Goal: Find contact information: Find contact information

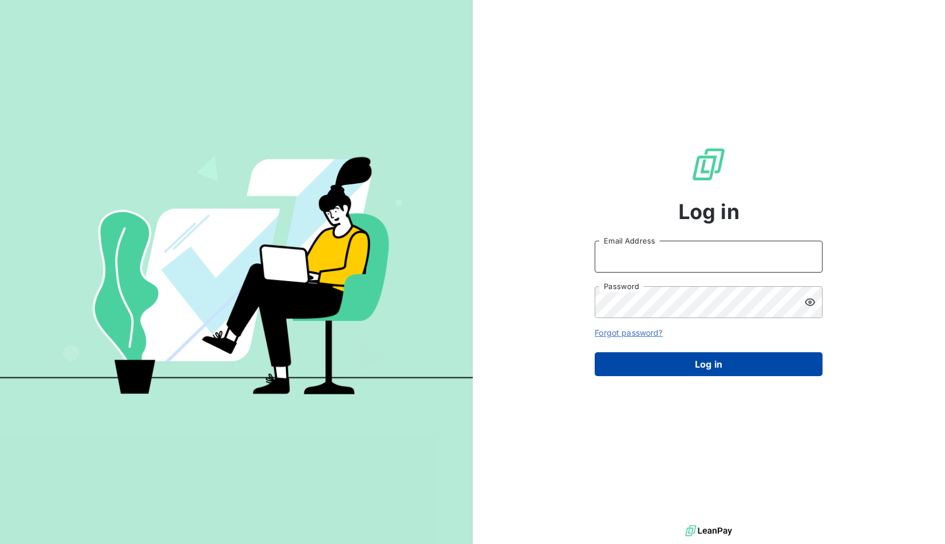
type input "marina.voisin@amiad.com"
click at [713, 366] on button "Log in" at bounding box center [709, 365] width 228 height 24
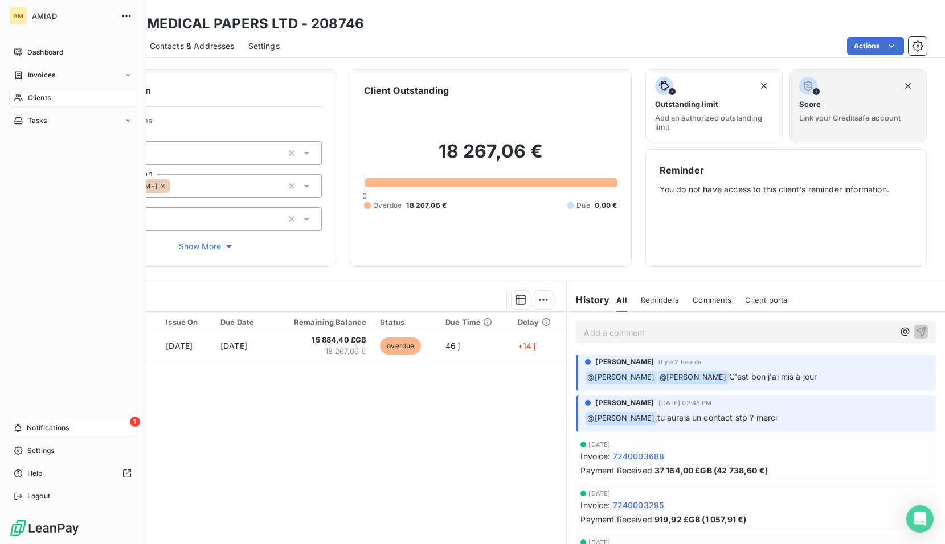
click at [42, 425] on span "Notifications" at bounding box center [48, 428] width 42 height 10
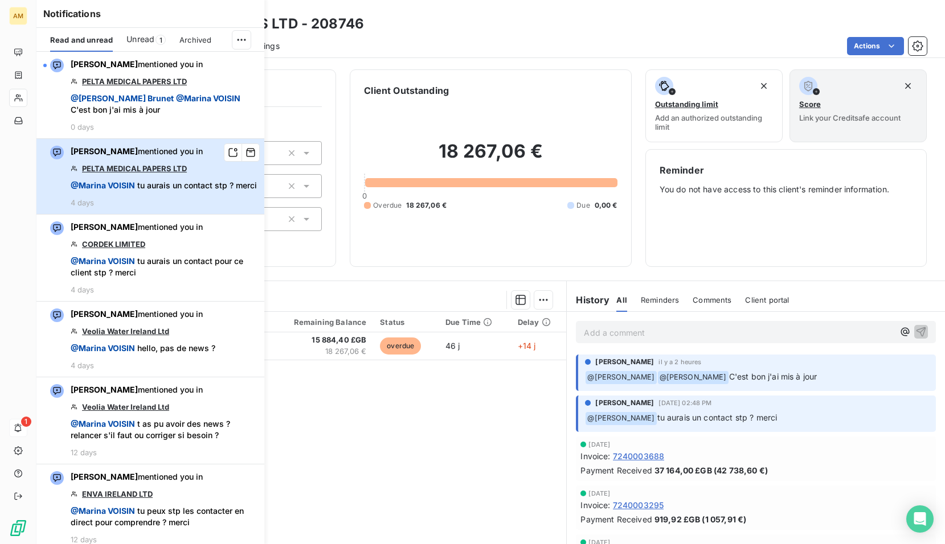
click at [197, 191] on span "@ Marina VOISIN tu aurais un contact stp ? merci" at bounding box center [164, 185] width 186 height 11
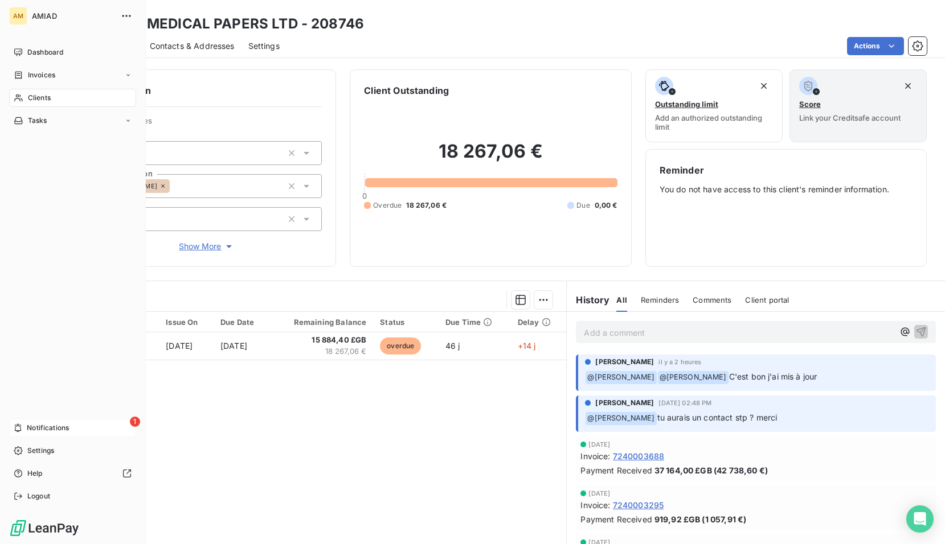
click at [39, 427] on span "Notifications" at bounding box center [48, 428] width 42 height 10
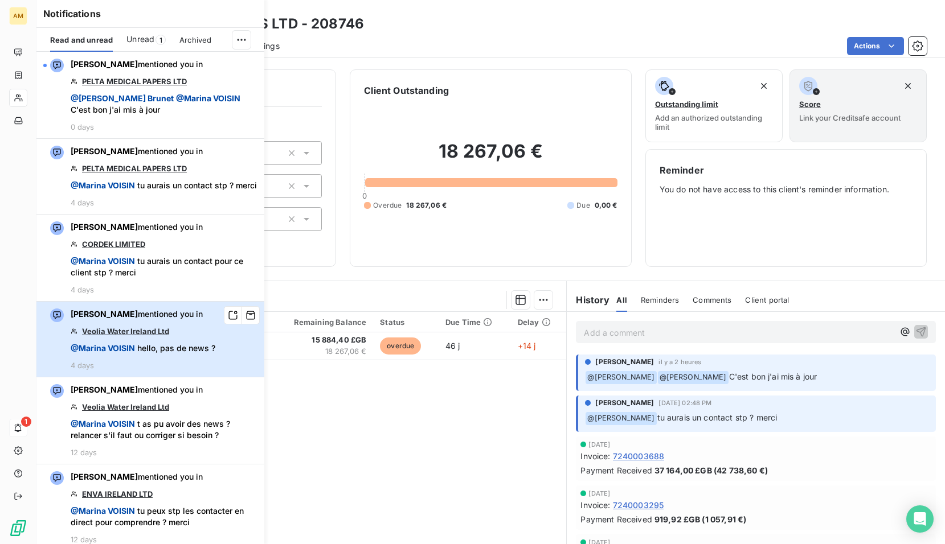
click at [203, 343] on div "Isabelle Brunet mentioned you in Veolia Water Ireland Ltd @ Marina VOISIN hello…" at bounding box center [143, 340] width 145 height 62
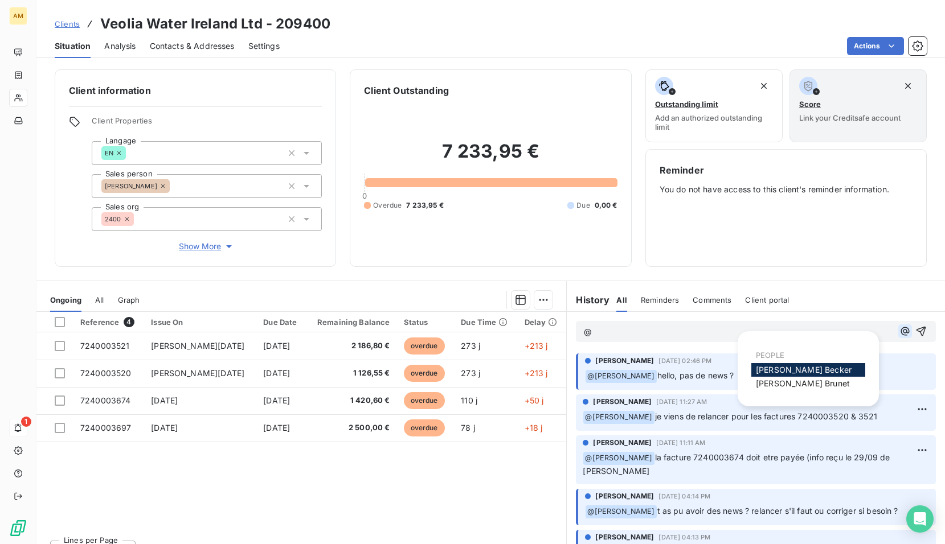
click at [899, 329] on icon "button" at bounding box center [904, 331] width 11 height 11
click at [789, 386] on span "Isabelle Brunet" at bounding box center [803, 384] width 94 height 10
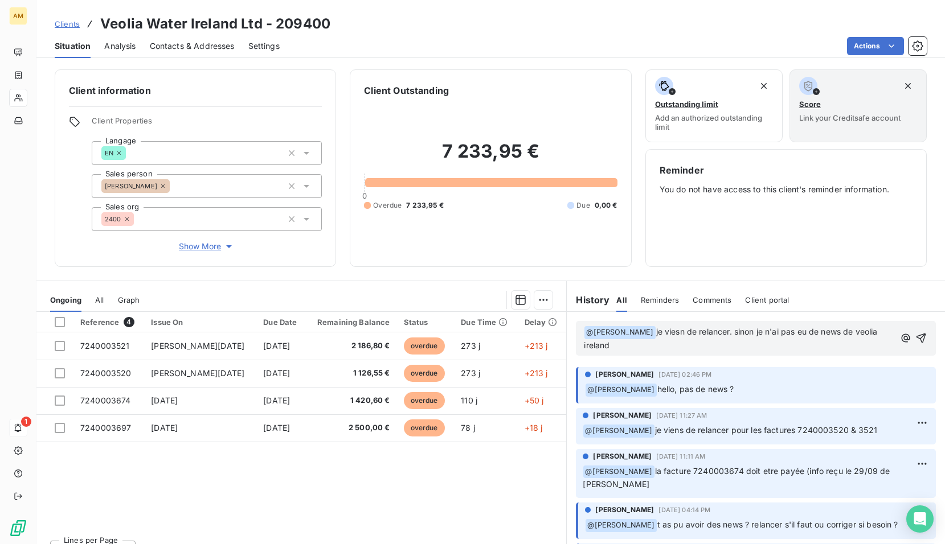
drag, startPoint x: 662, startPoint y: 332, endPoint x: 688, endPoint y: 357, distance: 35.8
click at [688, 357] on div "﻿ @ Isabelle Brunet ﻿ je viesn de relancer. sinon je n'ai pas eu de news de veo…" at bounding box center [756, 338] width 378 height 53
click at [667, 332] on span "je viesn de relancer. sinon je n'ai pas eu de news de veolia ireland" at bounding box center [732, 338] width 296 height 23
click at [721, 338] on p "﻿ @ Isabelle Brunet ﻿ je viens de relancer. sinon je n'ai pas eu de news de veo…" at bounding box center [739, 339] width 310 height 27
click at [741, 333] on span "je viens de relancer. sinon je n'ai pas eu de news de veolia ireland" at bounding box center [732, 338] width 296 height 23
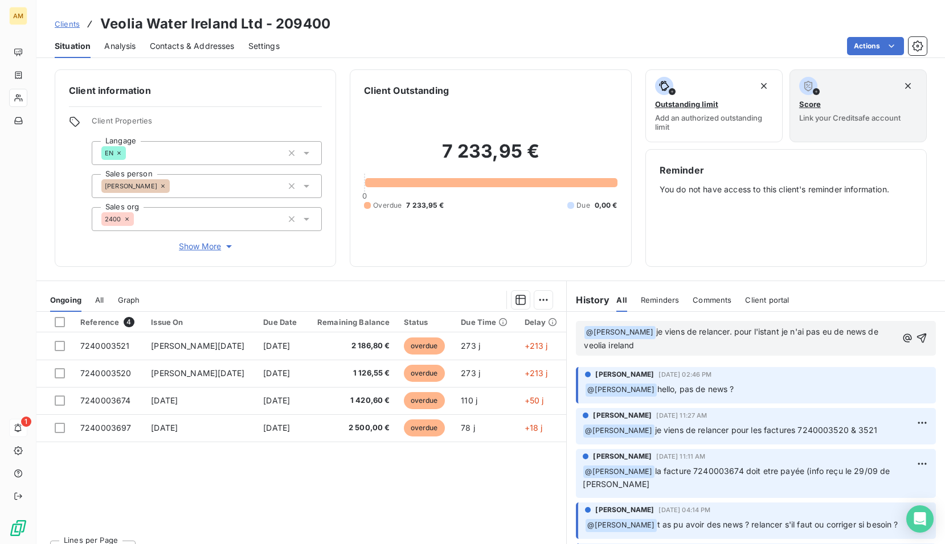
click at [772, 346] on p "﻿ @ Isabelle Brunet ﻿ je viens de relancer. pour l'istant je n'ai pas eu de new…" at bounding box center [740, 339] width 312 height 27
click at [916, 335] on icon "button" at bounding box center [921, 338] width 11 height 11
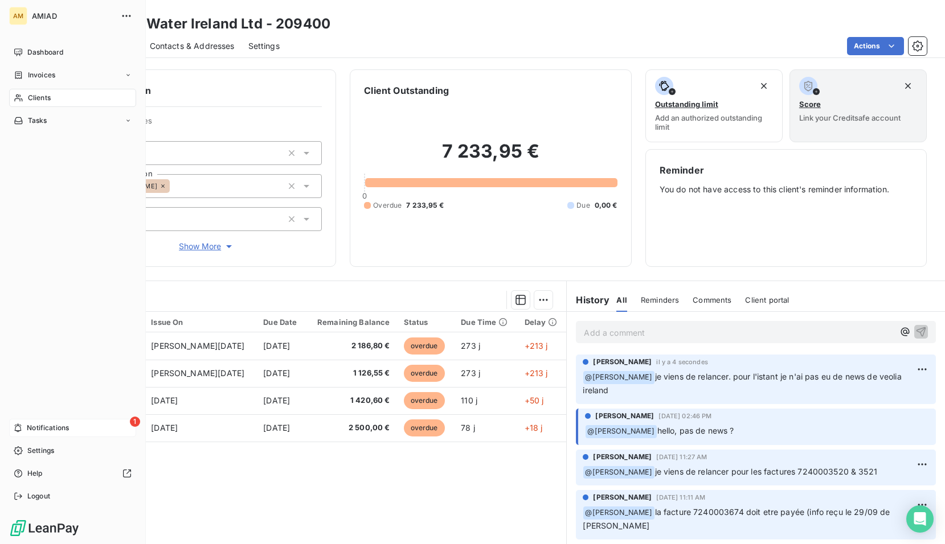
click at [44, 426] on span "Notifications" at bounding box center [48, 428] width 42 height 10
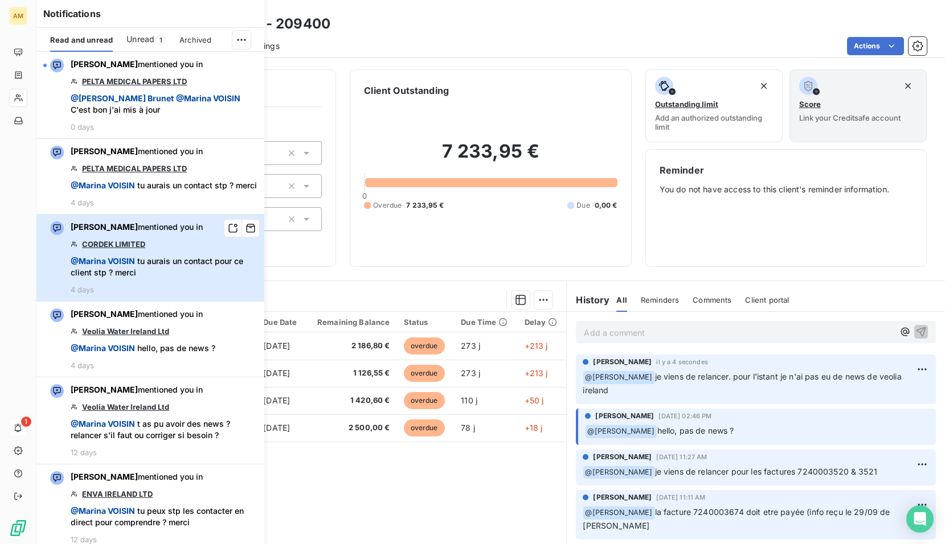
click at [187, 278] on span "@ Marina VOISIN tu aurais un contact pour ce client stp ? merci" at bounding box center [164, 267] width 187 height 23
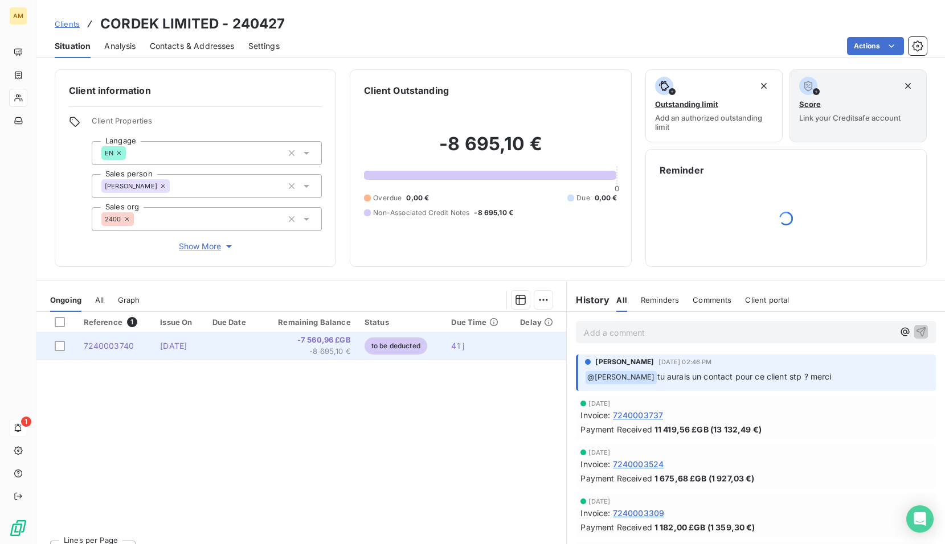
click at [110, 348] on span "7240003740" at bounding box center [109, 346] width 51 height 10
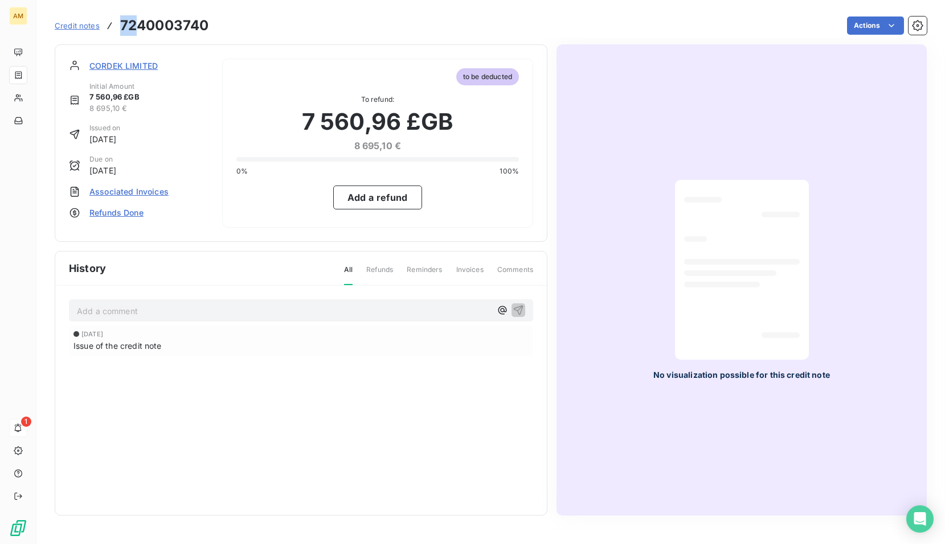
drag, startPoint x: 117, startPoint y: 23, endPoint x: 134, endPoint y: 23, distance: 16.5
click at [134, 23] on div "Credit notes 7240003740" at bounding box center [132, 25] width 154 height 21
drag, startPoint x: 134, startPoint y: 23, endPoint x: 117, endPoint y: 24, distance: 16.6
click at [117, 24] on div "Credit notes 7240003740" at bounding box center [132, 25] width 154 height 21
drag, startPoint x: 118, startPoint y: 22, endPoint x: 207, endPoint y: 25, distance: 89.5
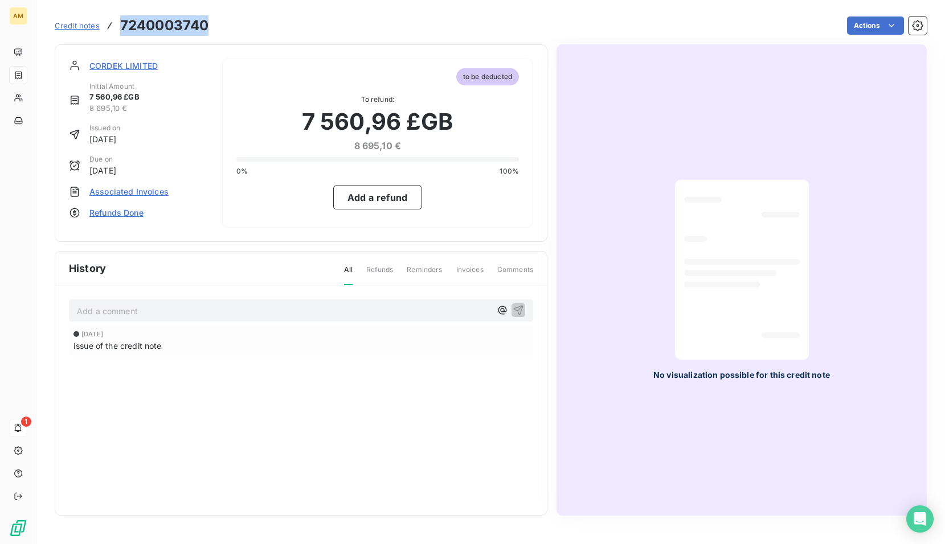
click at [207, 25] on div "Credit notes 7240003740" at bounding box center [132, 25] width 154 height 21
copy h3 "7240003740"
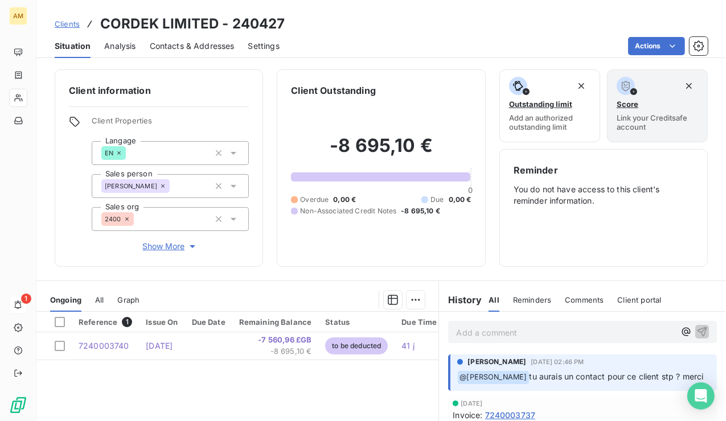
click at [493, 330] on p "Add a comment ﻿" at bounding box center [565, 333] width 219 height 14
click at [681, 330] on icon "button" at bounding box center [686, 331] width 11 height 11
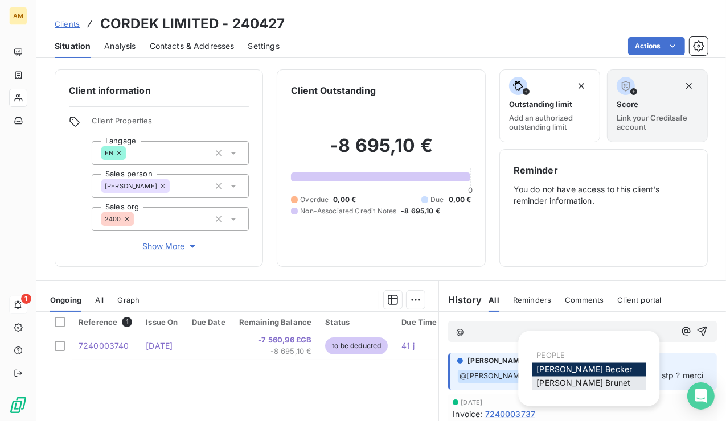
click at [564, 385] on span "Isabelle Brunet" at bounding box center [583, 384] width 94 height 10
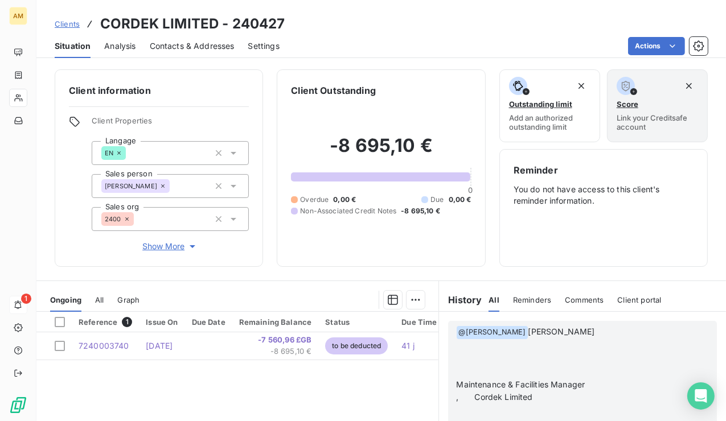
scroll to position [171, 0]
click at [598, 337] on p "﻿ @ Isabelle Brunet ﻿ Chris Standing" at bounding box center [565, 333] width 219 height 14
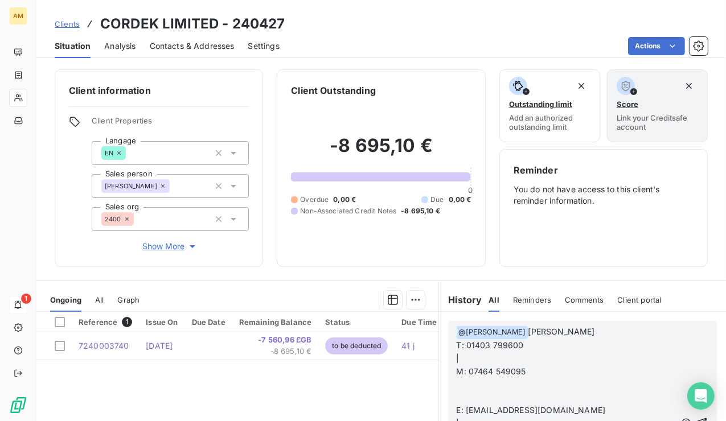
scroll to position [79, 0]
click at [487, 358] on p "|" at bounding box center [565, 359] width 219 height 13
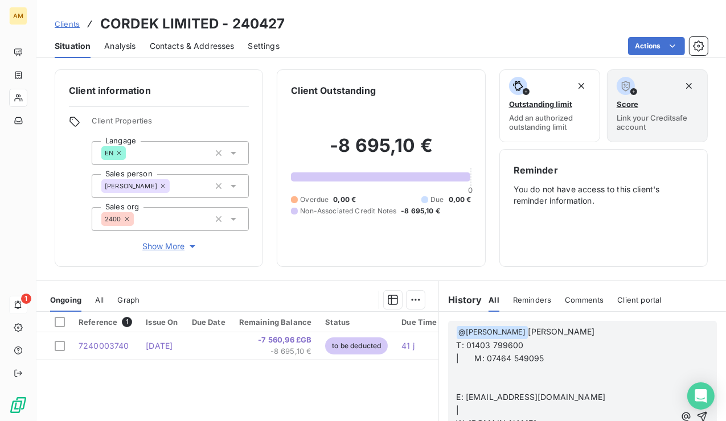
scroll to position [66, 0]
click at [458, 375] on p "﻿" at bounding box center [565, 372] width 219 height 13
click at [456, 357] on span "M: 07464 549095" at bounding box center [490, 359] width 69 height 10
drag, startPoint x: 468, startPoint y: 396, endPoint x: 567, endPoint y: 396, distance: 98.5
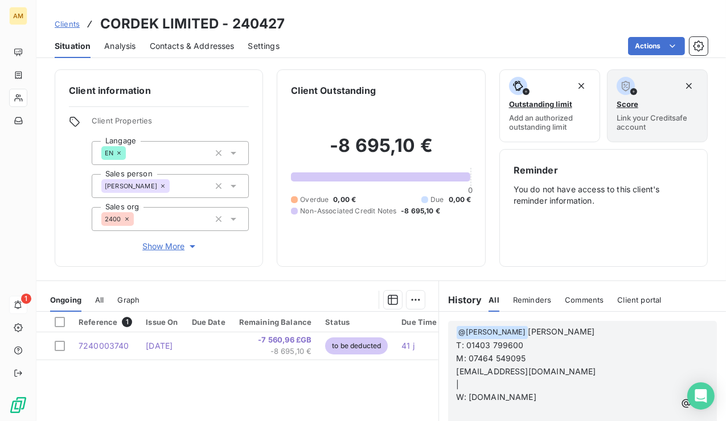
click at [567, 396] on p "W: www.cordek.com" at bounding box center [565, 397] width 219 height 13
click at [566, 374] on p "cstanding@cordek.com" at bounding box center [565, 372] width 219 height 13
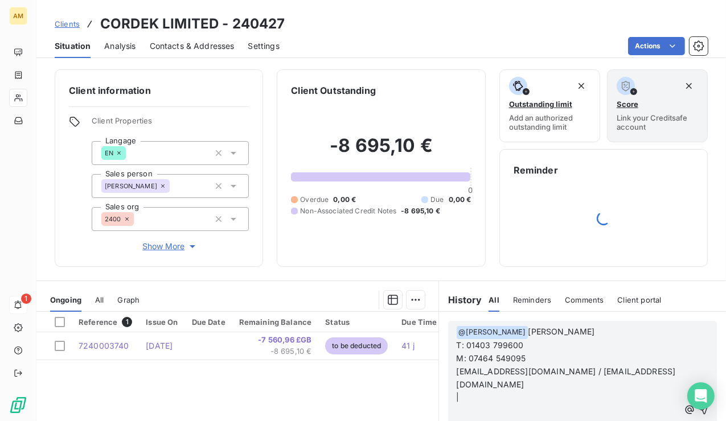
click at [456, 374] on span "cstanding@cordek.com / sales@cordek.com" at bounding box center [565, 378] width 219 height 23
click at [611, 391] on p "|" at bounding box center [567, 397] width 223 height 13
click at [699, 405] on icon "button" at bounding box center [704, 410] width 10 height 10
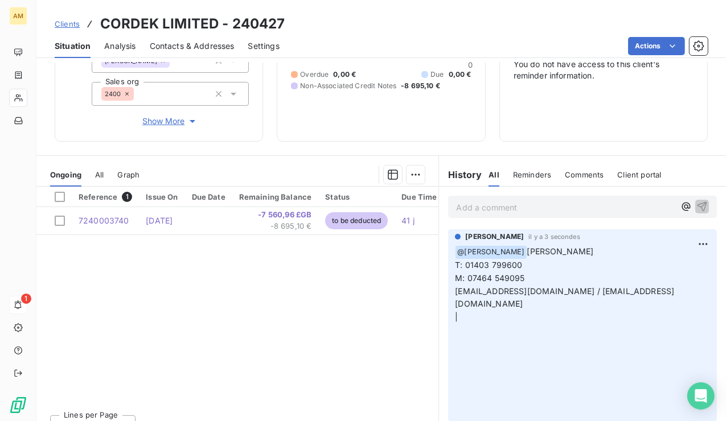
scroll to position [144, 0]
